Goal: Find specific page/section: Find specific page/section

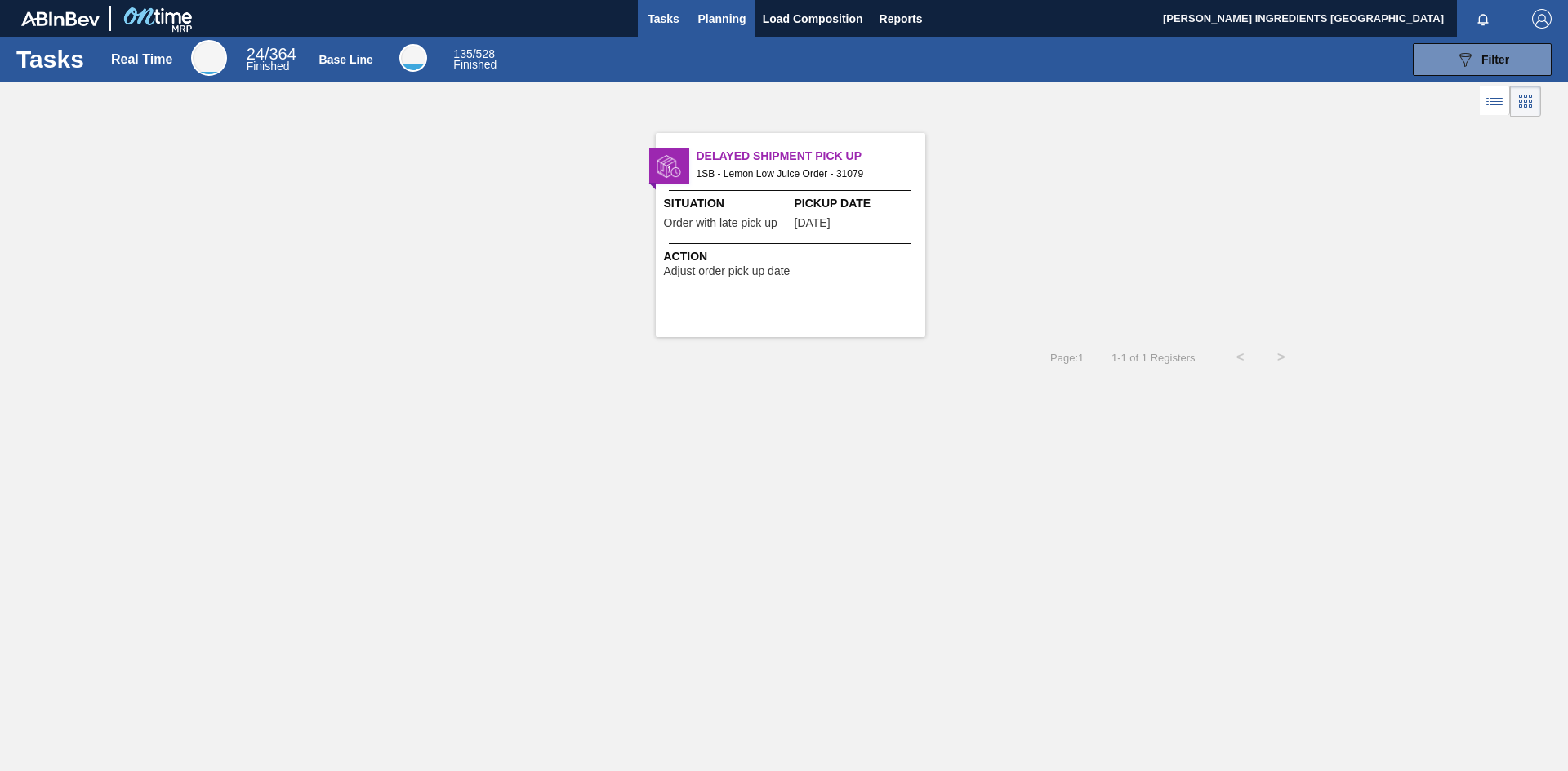
click at [716, 23] on span "Planning" at bounding box center [722, 18] width 48 height 19
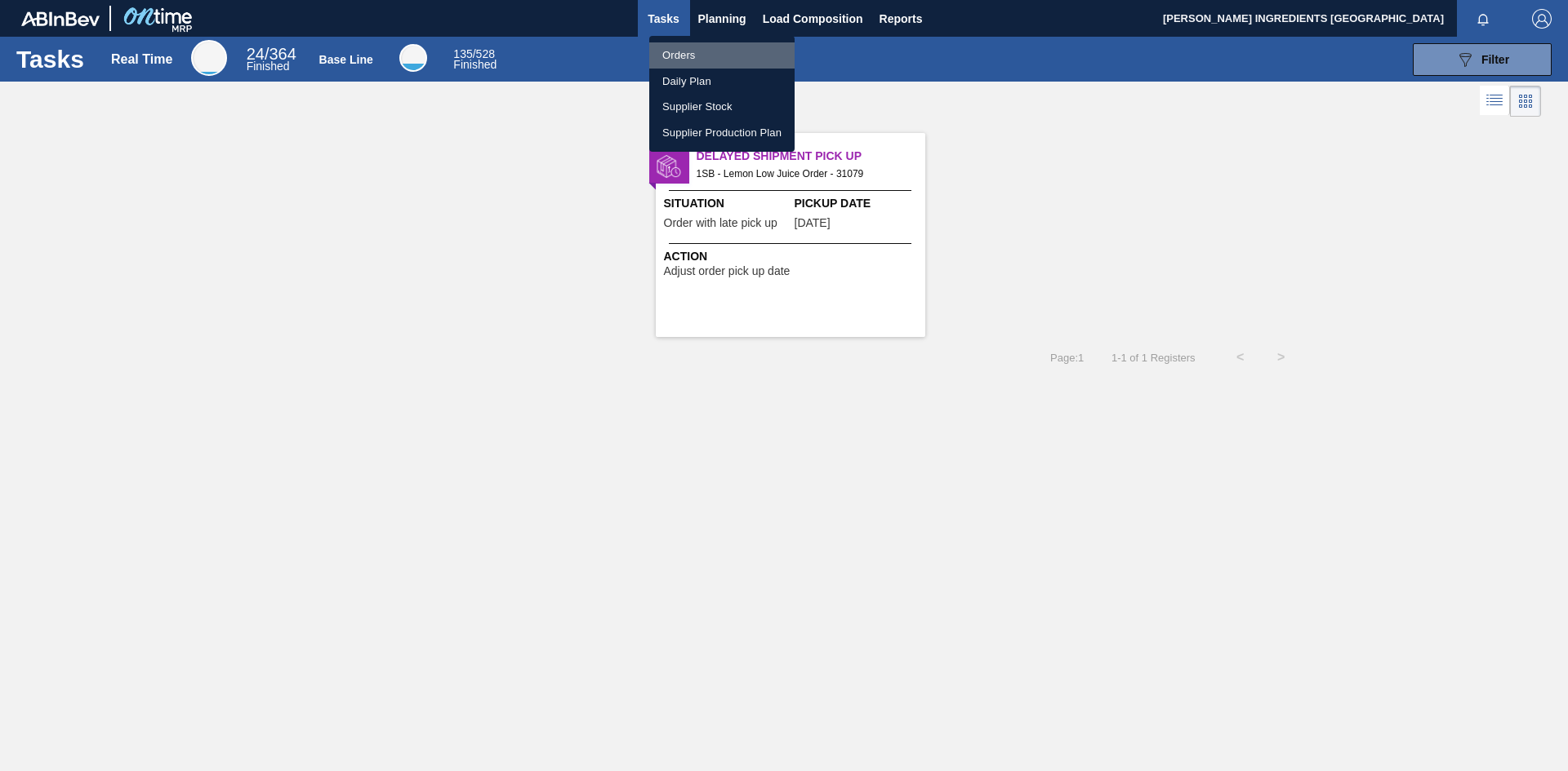
click at [699, 58] on li "Orders" at bounding box center [721, 55] width 145 height 26
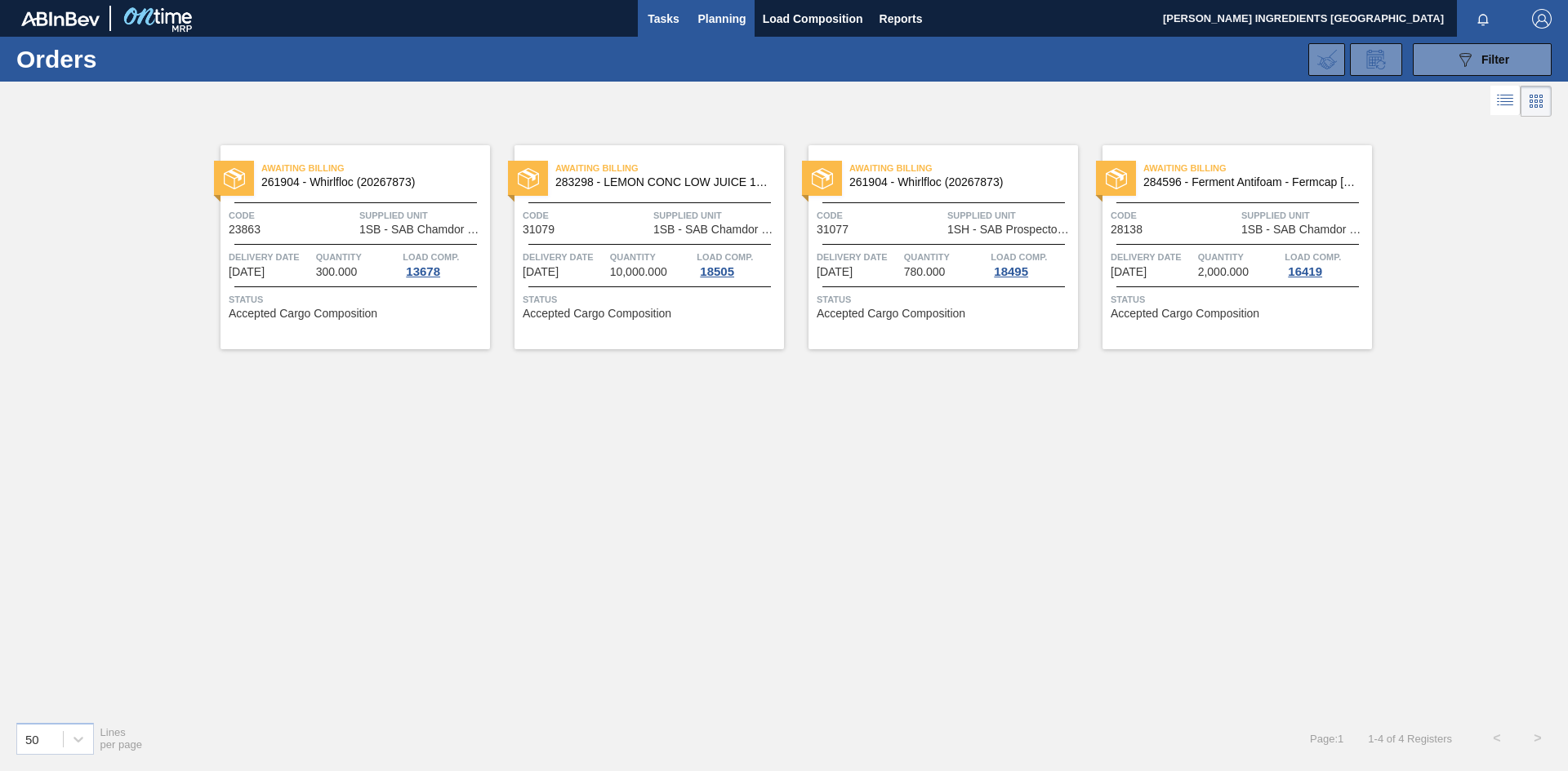
click at [661, 32] on button "Tasks" at bounding box center [664, 18] width 53 height 37
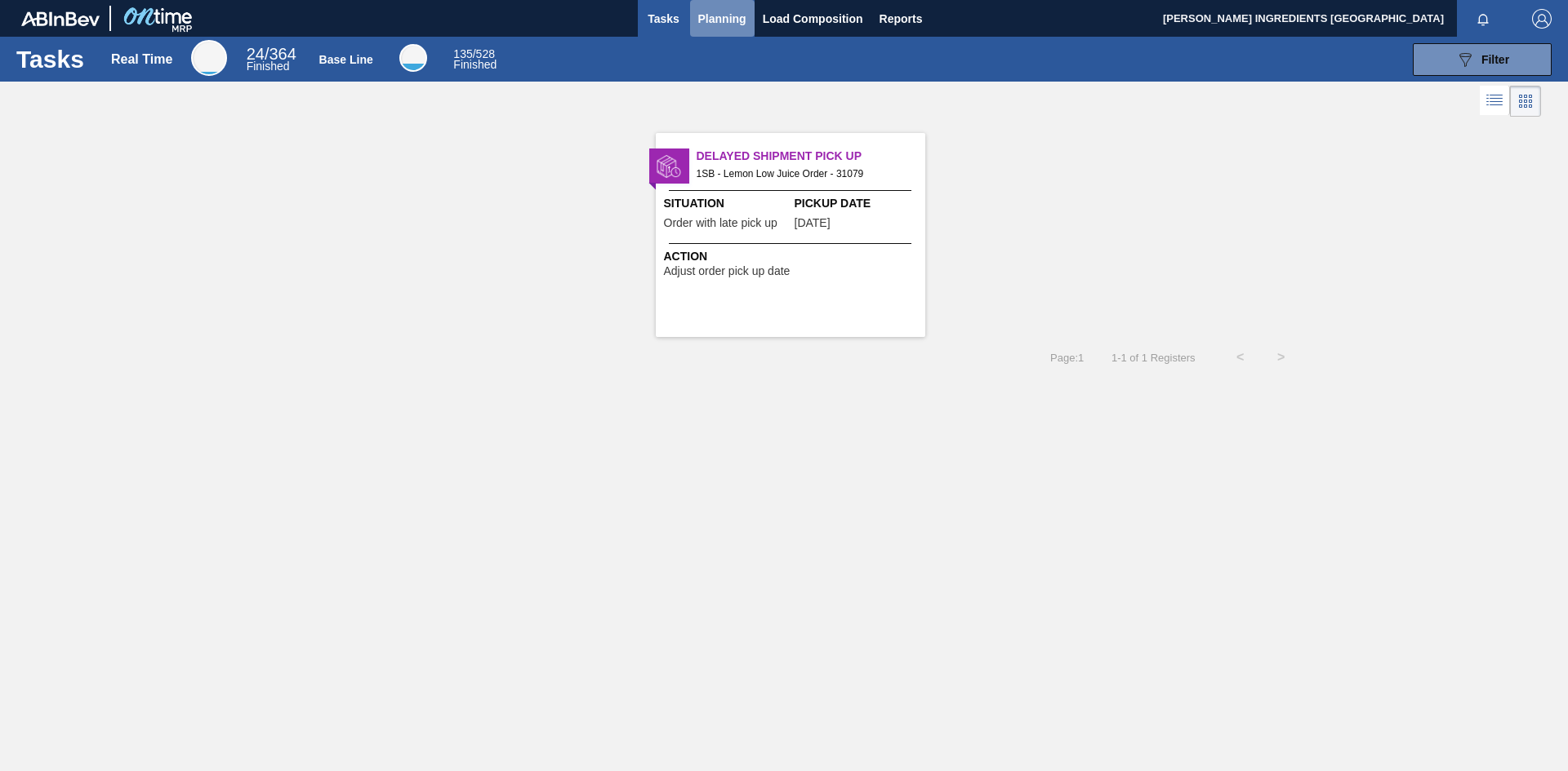
click at [721, 27] on span "Planning" at bounding box center [722, 18] width 48 height 19
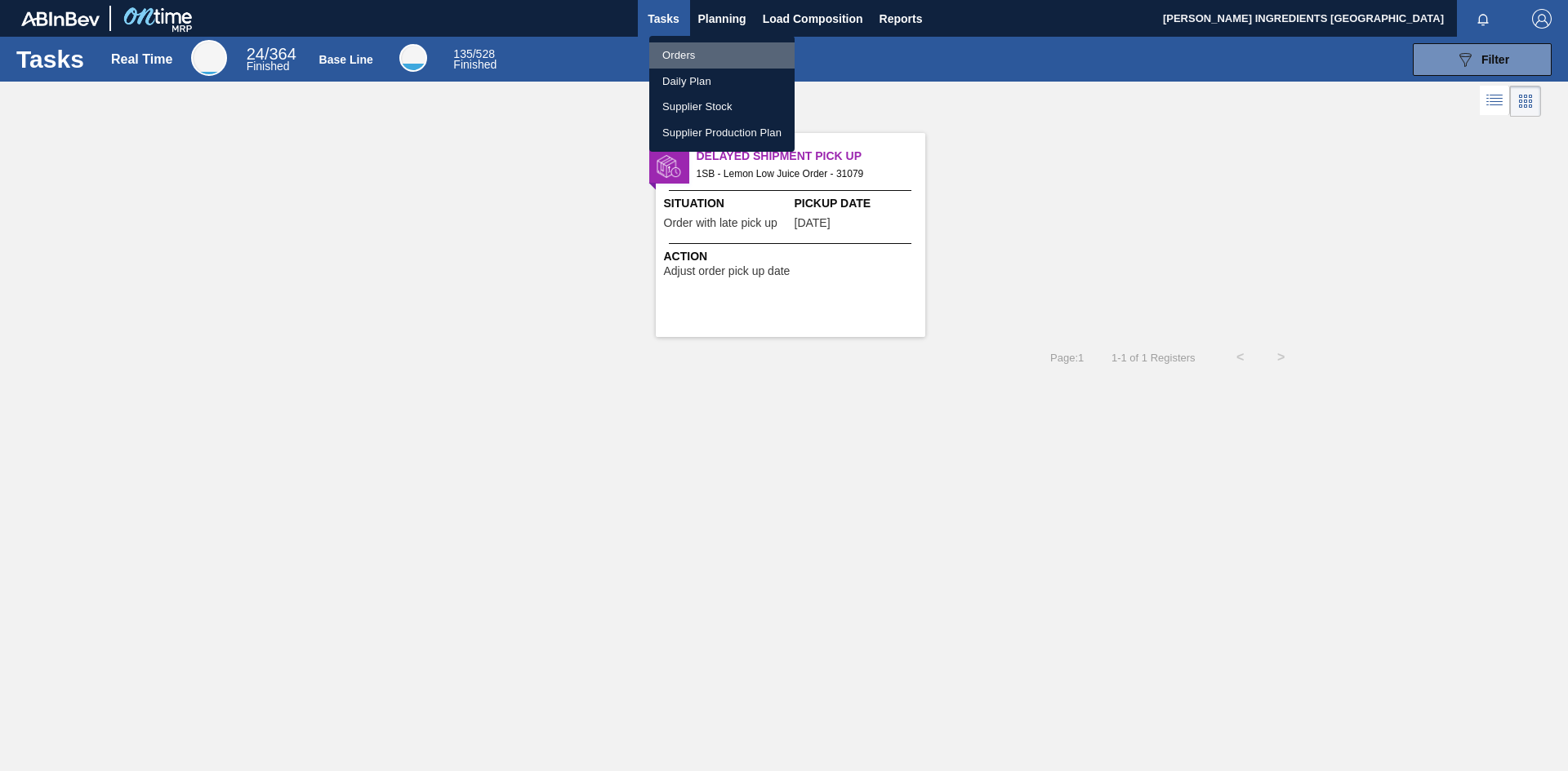
click at [686, 57] on li "Orders" at bounding box center [721, 55] width 145 height 26
